Goal: Navigation & Orientation: Find specific page/section

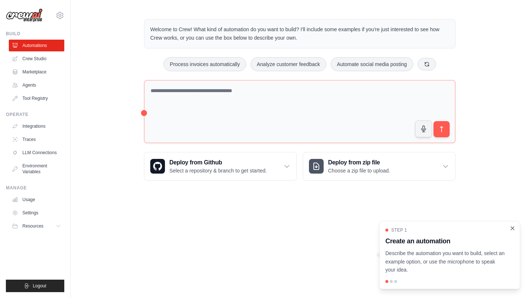
click at [513, 229] on icon "Close walkthrough" at bounding box center [512, 228] width 3 height 3
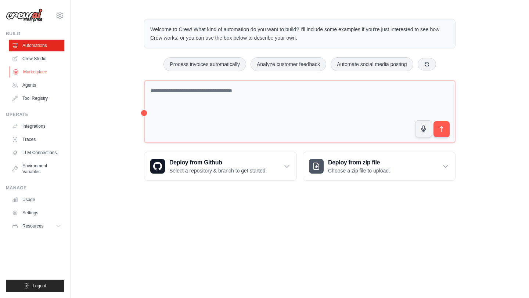
click at [40, 74] on link "Marketplace" at bounding box center [37, 72] width 55 height 12
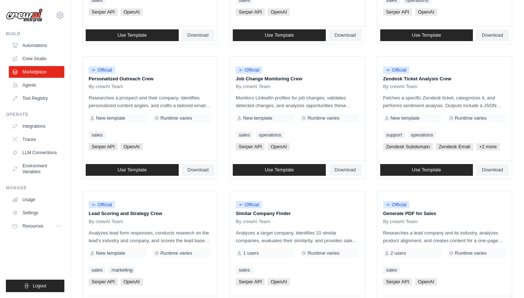
scroll to position [383, 0]
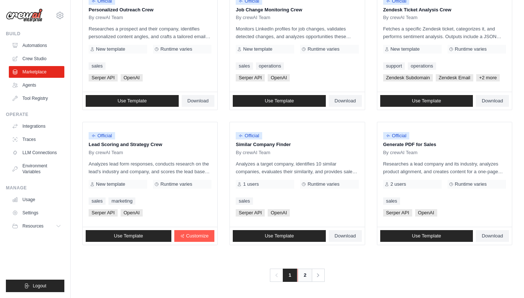
click at [307, 277] on link "2" at bounding box center [304, 275] width 15 height 13
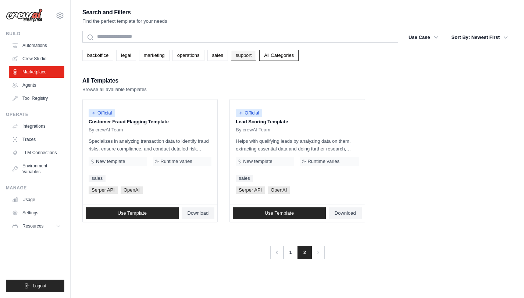
click at [245, 57] on link "support" at bounding box center [243, 55] width 25 height 11
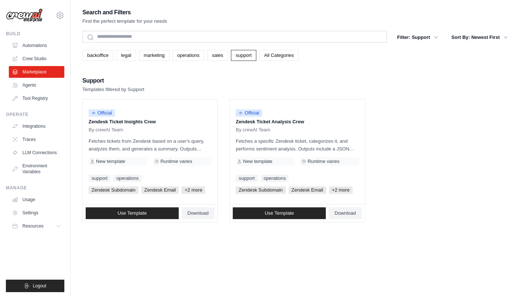
click at [245, 57] on link "support" at bounding box center [243, 55] width 25 height 11
click at [189, 55] on link "operations" at bounding box center [188, 55] width 32 height 11
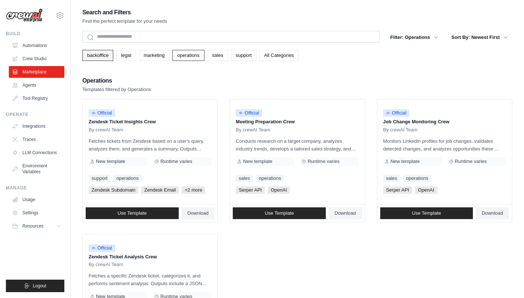
click at [101, 57] on link "backoffice" at bounding box center [97, 55] width 31 height 11
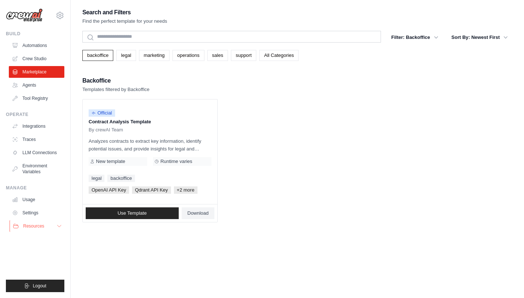
click at [44, 231] on button "Resources" at bounding box center [37, 226] width 55 height 12
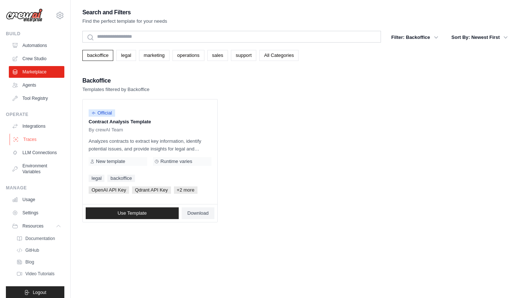
click at [30, 142] on link "Traces" at bounding box center [37, 140] width 55 height 12
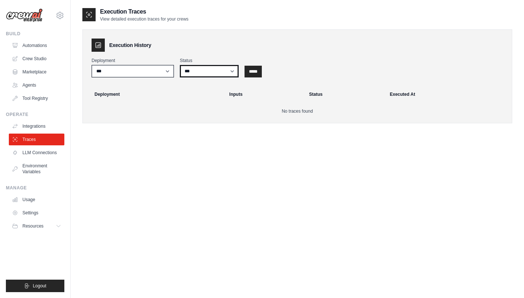
click at [233, 70] on select "*** ********* ******* *****" at bounding box center [209, 71] width 59 height 12
click at [304, 51] on div "Execution History" at bounding box center [297, 45] width 411 height 13
